Goal: Information Seeking & Learning: Learn about a topic

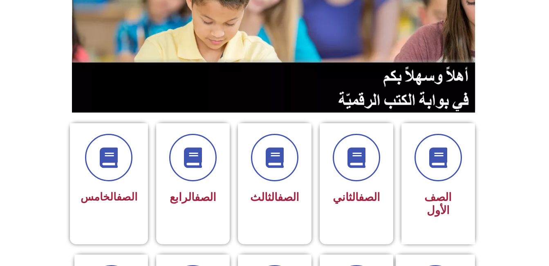
scroll to position [96, 0]
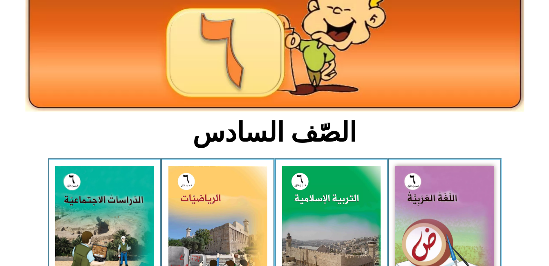
scroll to position [175, 0]
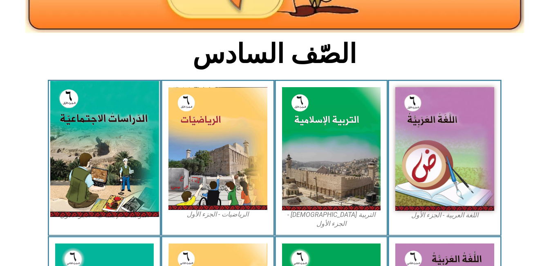
click at [72, 123] on img at bounding box center [104, 149] width 109 height 136
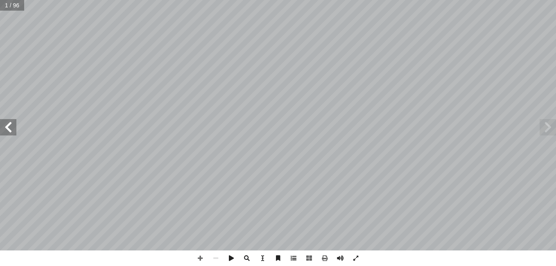
click at [295, 253] on span at bounding box center [294, 258] width 16 height 16
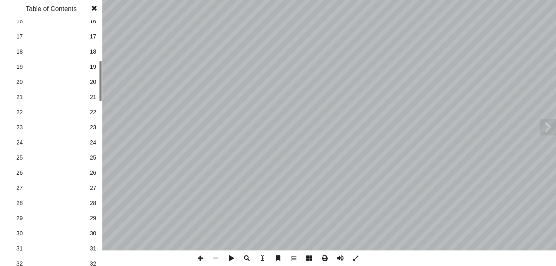
click at [96, 88] on div "1 1 2 2 3 3 4 4 5 5 6 6 7 7 8 8 9 9 10 10 11 11 12 12 13 13 14 14 15 15 16 16 1…" at bounding box center [51, 142] width 102 height 245
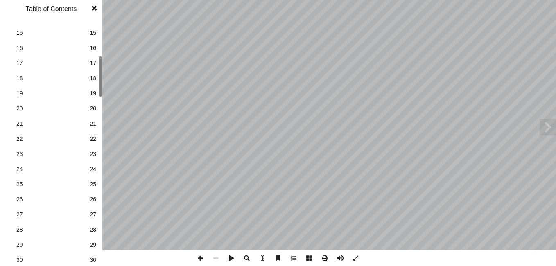
click at [20, 174] on link "24 24" at bounding box center [50, 169] width 92 height 15
click at [95, 8] on span at bounding box center [94, 8] width 15 height 16
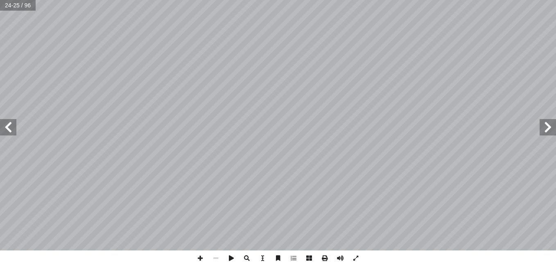
click at [14, 133] on span at bounding box center [8, 127] width 16 height 16
click at [201, 261] on span at bounding box center [200, 258] width 16 height 16
click at [545, 122] on span at bounding box center [547, 127] width 16 height 16
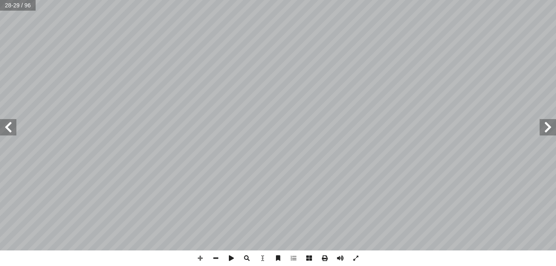
click at [7, 127] on span at bounding box center [8, 127] width 16 height 16
click at [200, 256] on span at bounding box center [200, 258] width 16 height 16
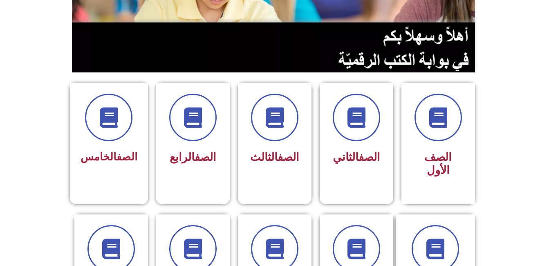
scroll to position [149, 0]
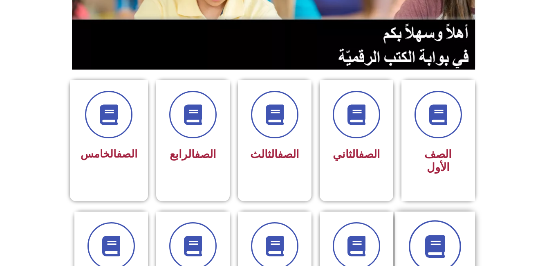
click at [425, 223] on span at bounding box center [435, 246] width 52 height 52
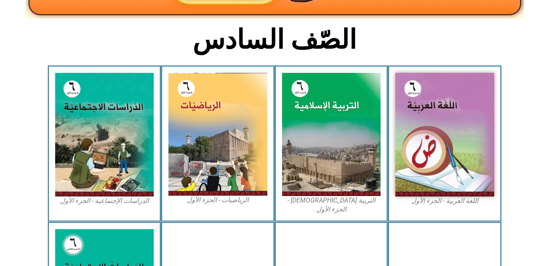
scroll to position [207, 0]
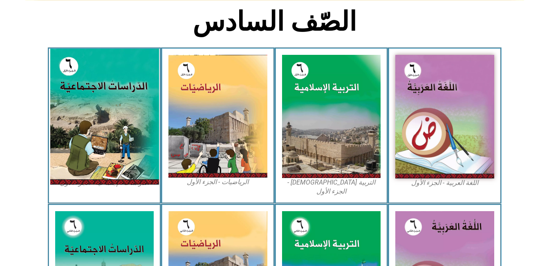
click at [72, 70] on img at bounding box center [104, 117] width 109 height 136
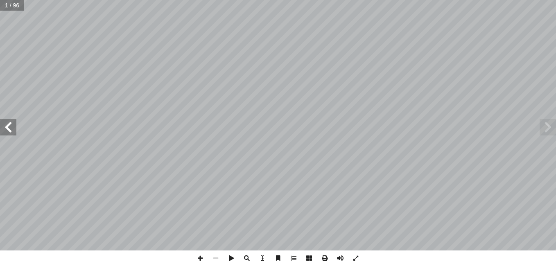
click at [6, 123] on span at bounding box center [8, 127] width 16 height 16
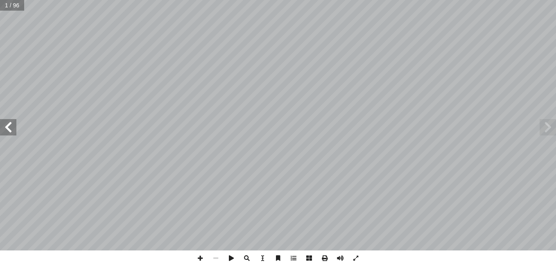
click at [6, 123] on span at bounding box center [8, 127] width 16 height 16
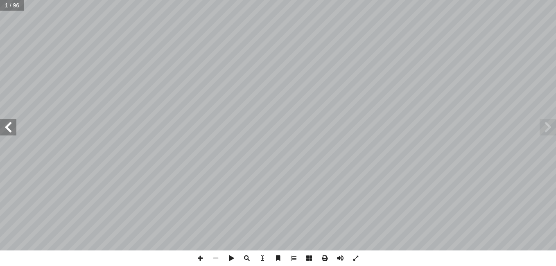
click at [6, 123] on span at bounding box center [8, 127] width 16 height 16
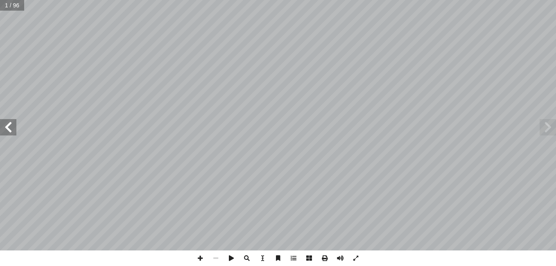
click at [6, 123] on span at bounding box center [8, 127] width 16 height 16
